Goal: Task Accomplishment & Management: Manage account settings

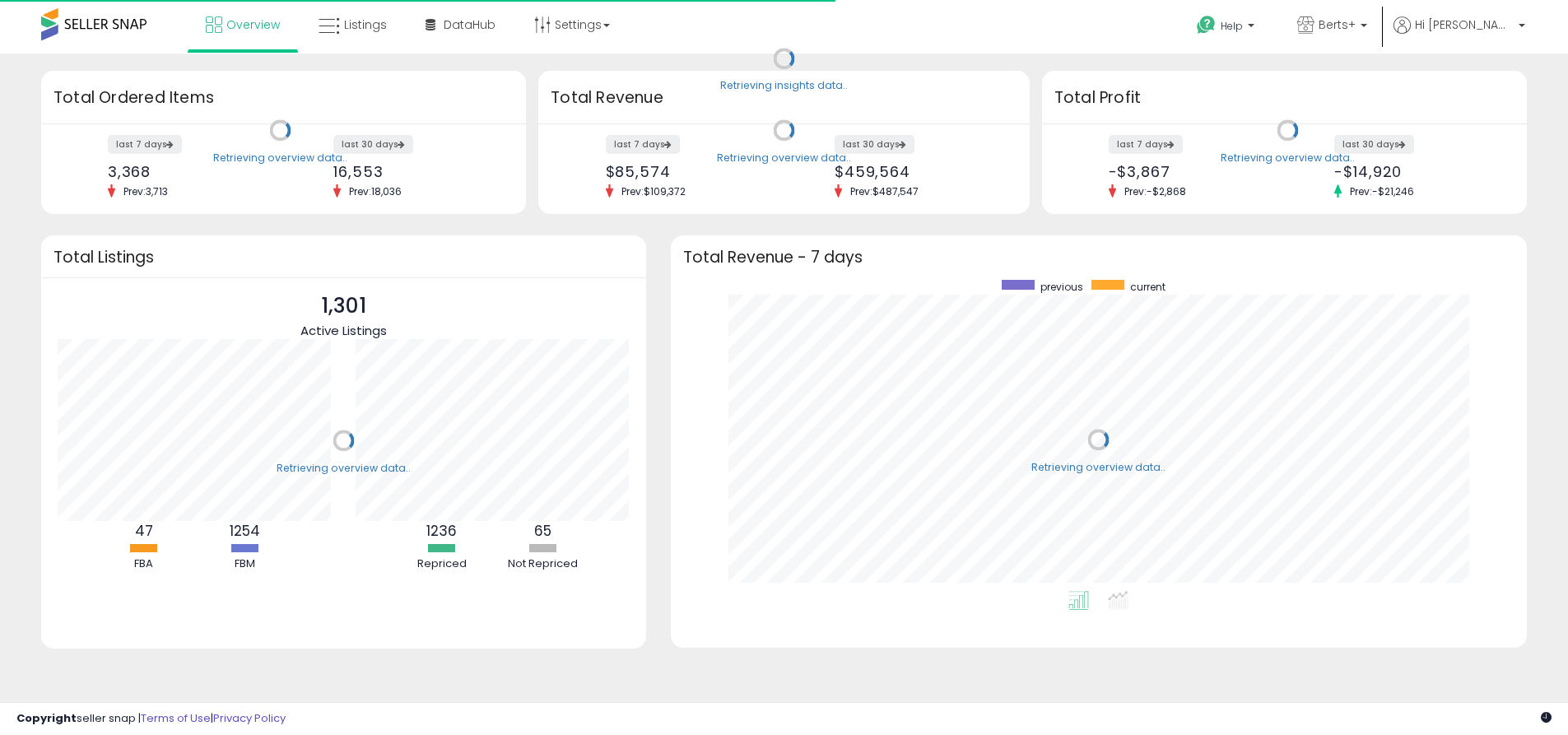
scroll to position [311, 824]
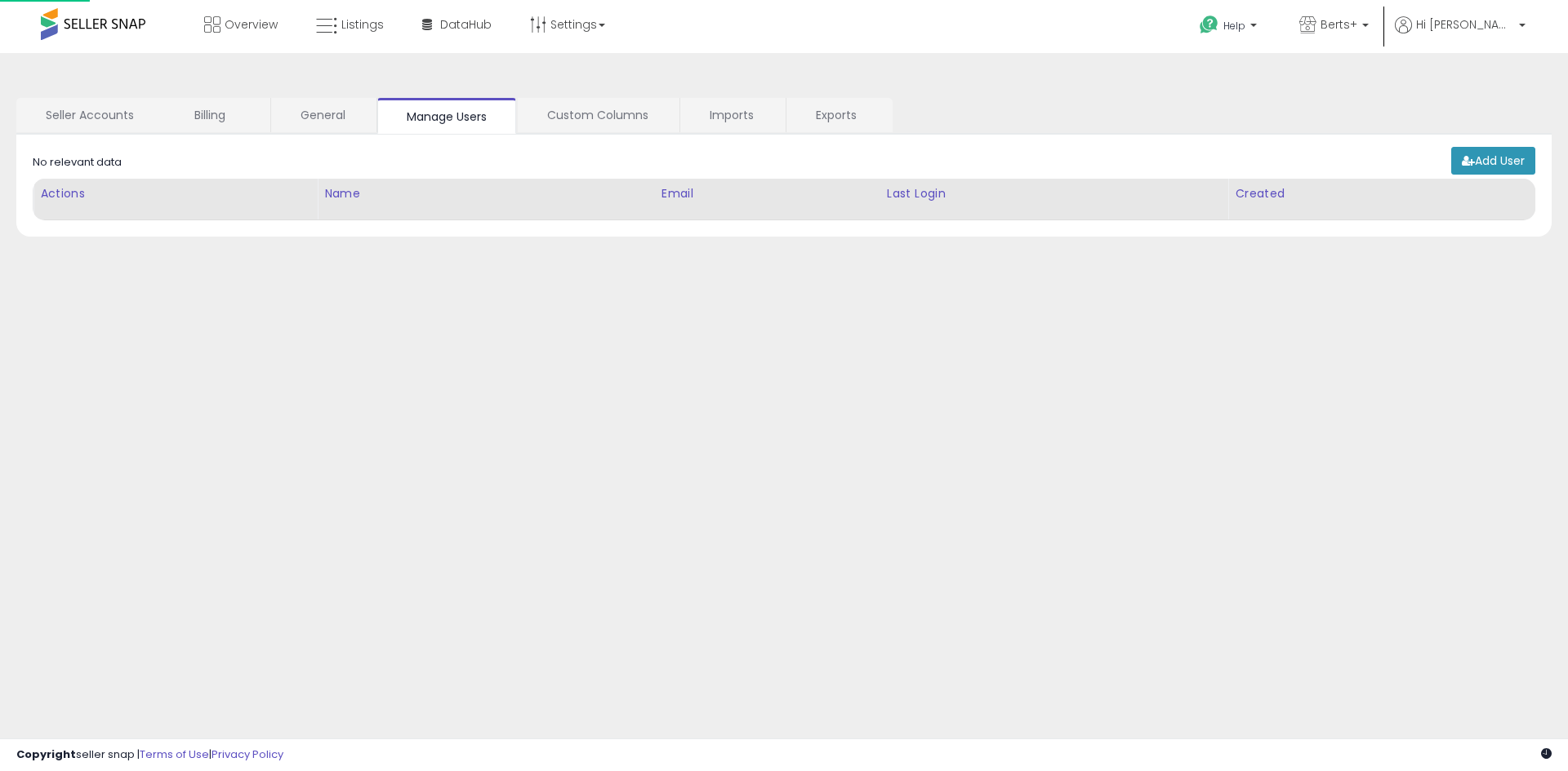
click at [838, 115] on link "Exports" at bounding box center [838, 115] width 105 height 34
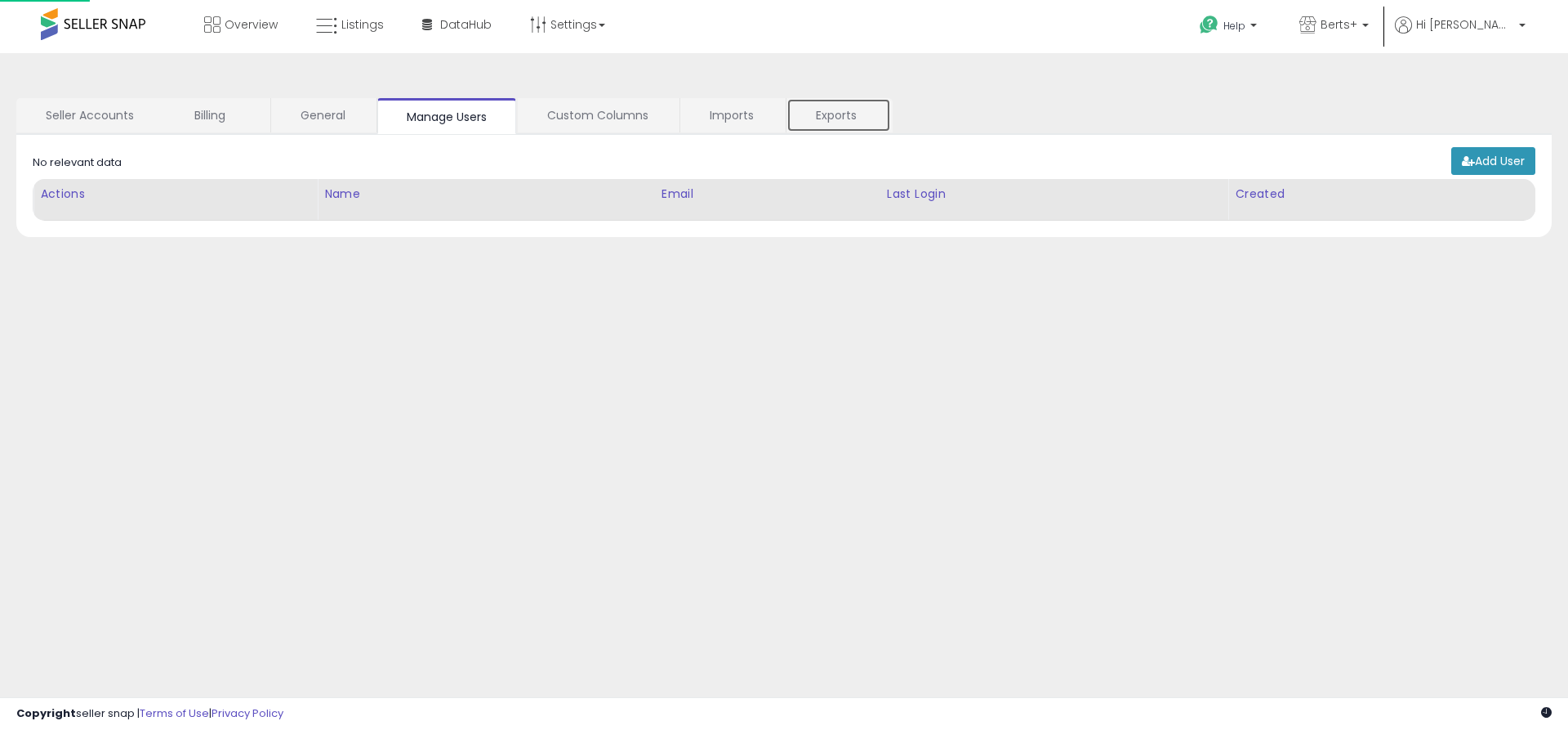
click at [839, 116] on link "Exports" at bounding box center [838, 115] width 105 height 34
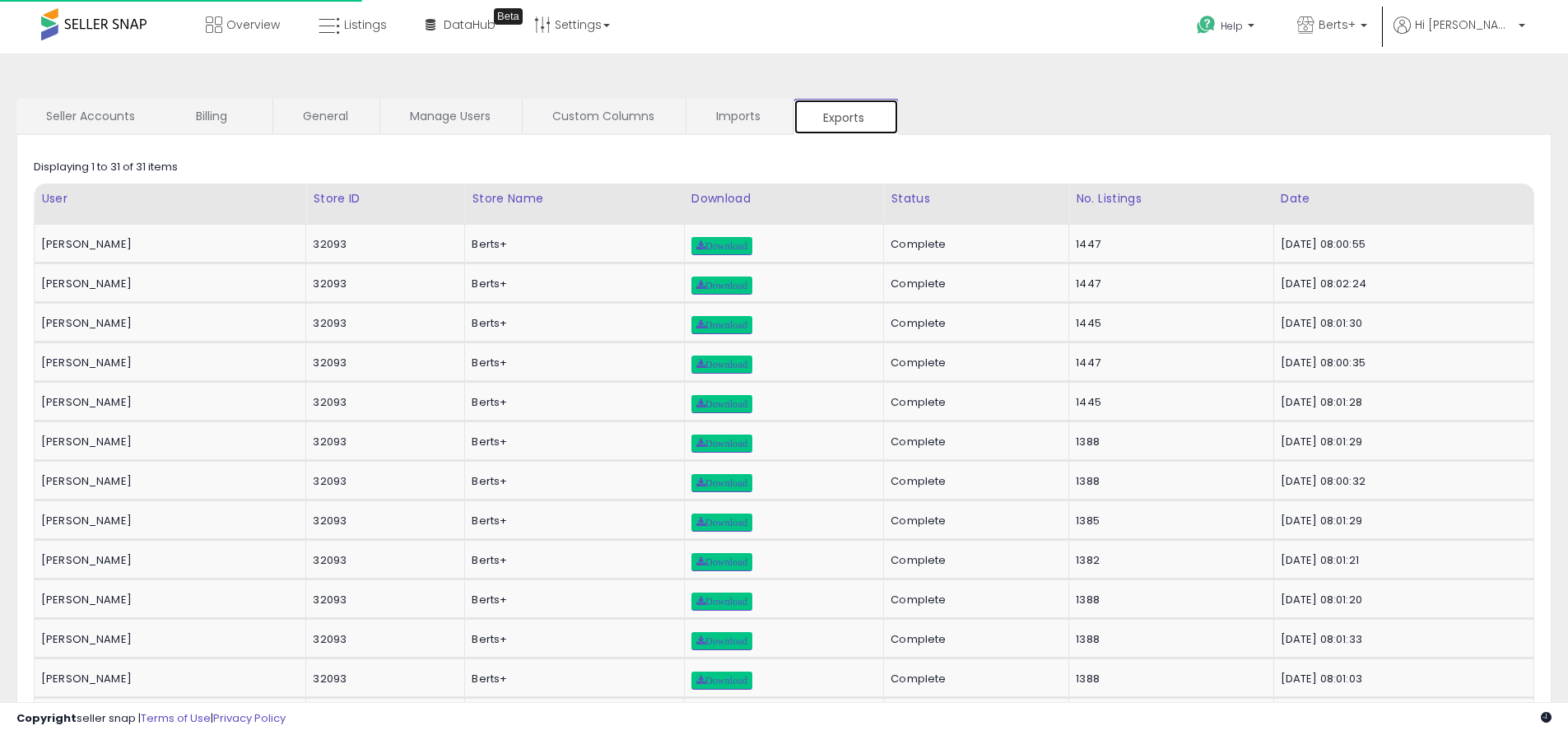
click at [846, 117] on link "Exports" at bounding box center [846, 117] width 105 height 36
